Goal: Find specific page/section: Find specific page/section

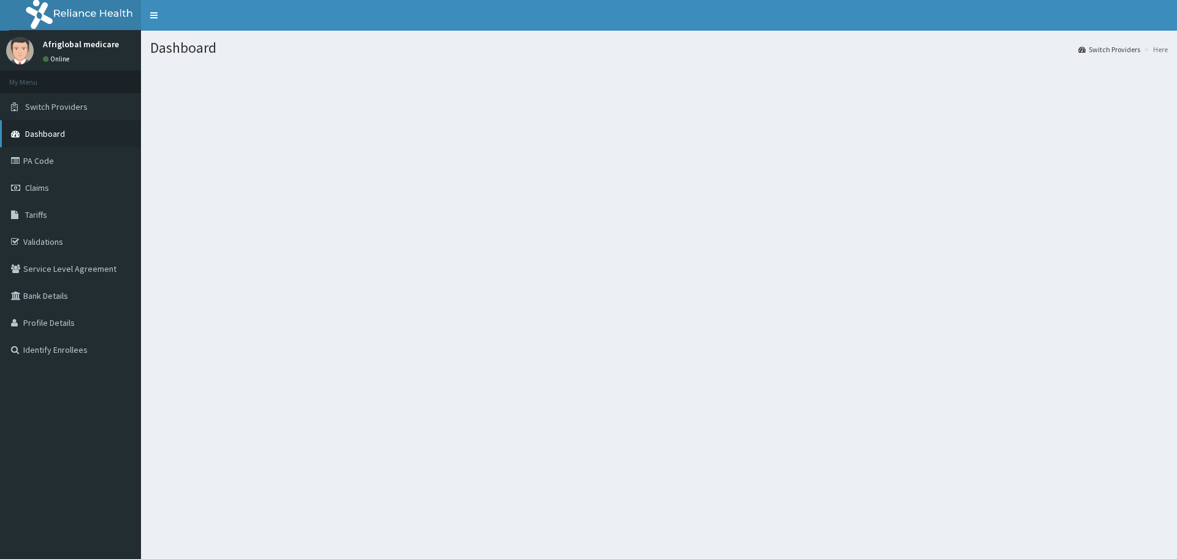
click at [81, 136] on link "Dashboard" at bounding box center [70, 133] width 141 height 27
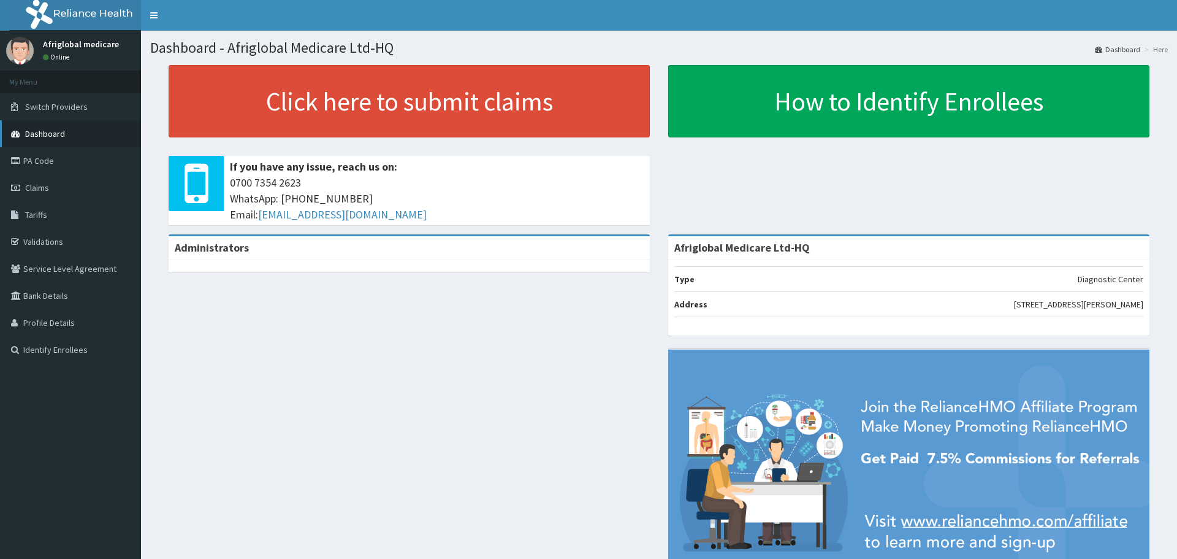
click at [59, 136] on span "Dashboard" at bounding box center [45, 133] width 40 height 11
click at [85, 112] on link "Switch Providers" at bounding box center [70, 106] width 141 height 27
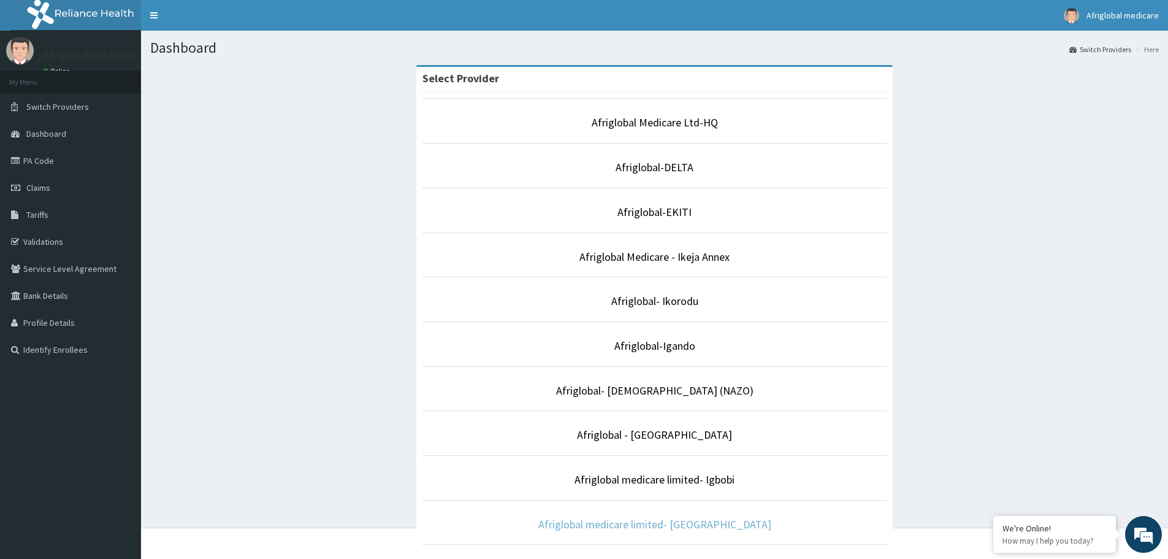
click at [590, 524] on link "Afriglobal medicare limited- [GEOGRAPHIC_DATA]" at bounding box center [654, 524] width 233 height 14
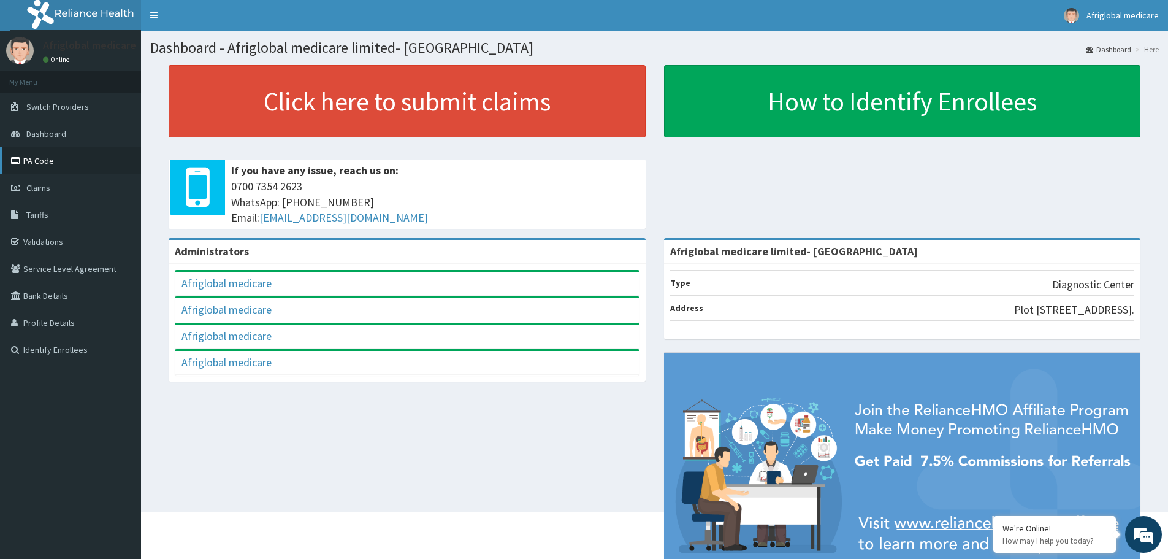
click at [47, 159] on link "PA Code" at bounding box center [70, 160] width 141 height 27
